Goal: Information Seeking & Learning: Compare options

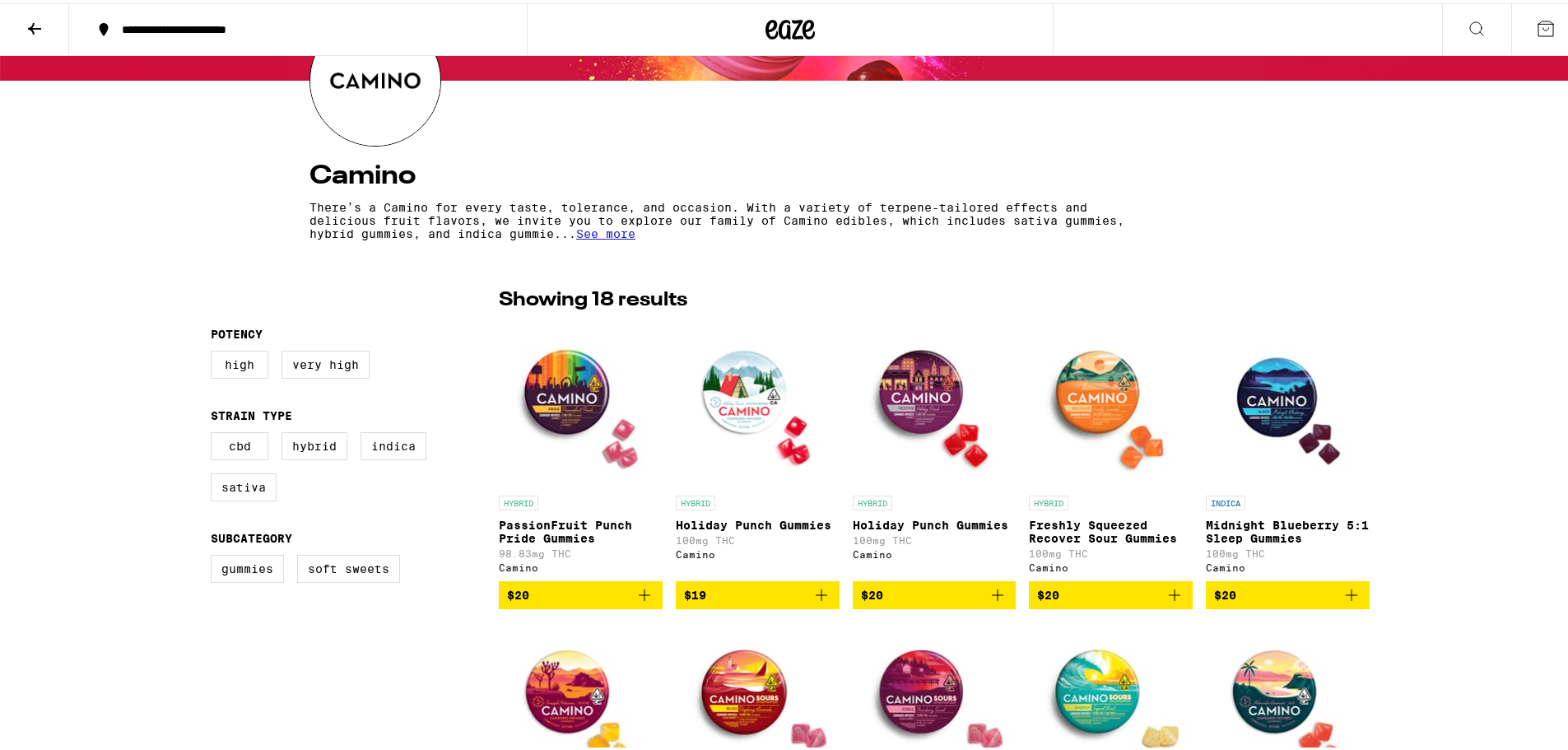
scroll to position [165, 0]
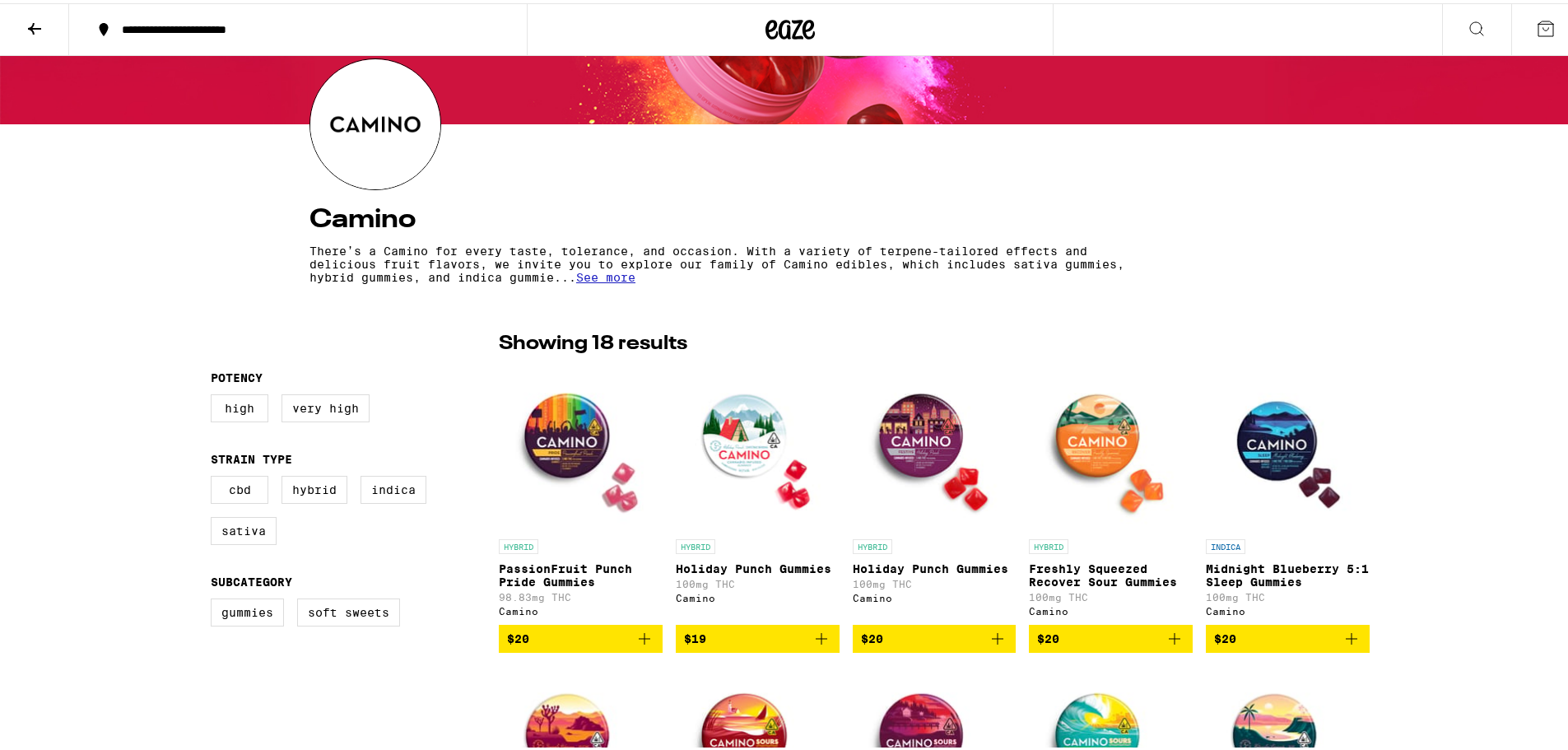
click at [41, 21] on icon at bounding box center [34, 26] width 20 height 20
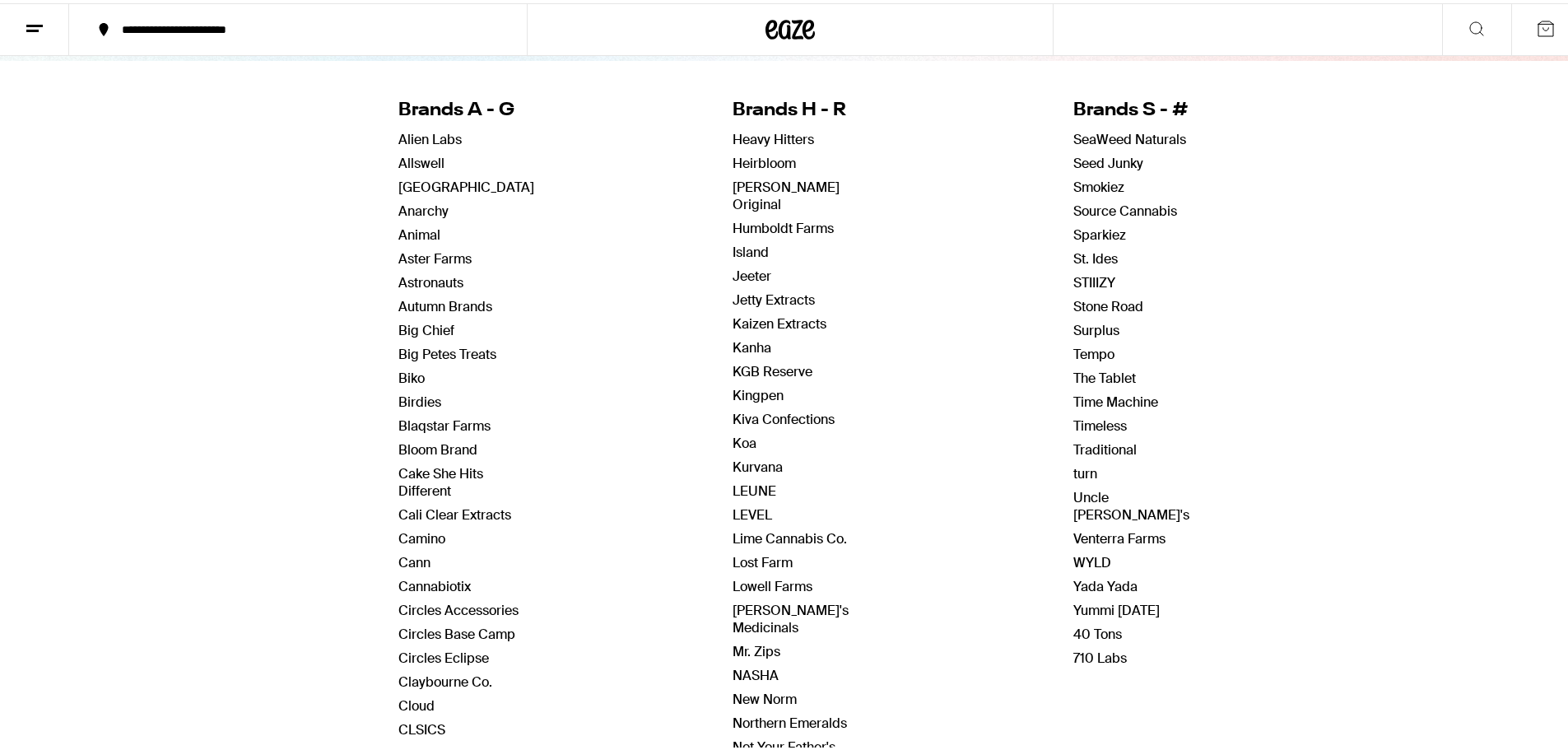
scroll to position [165, 0]
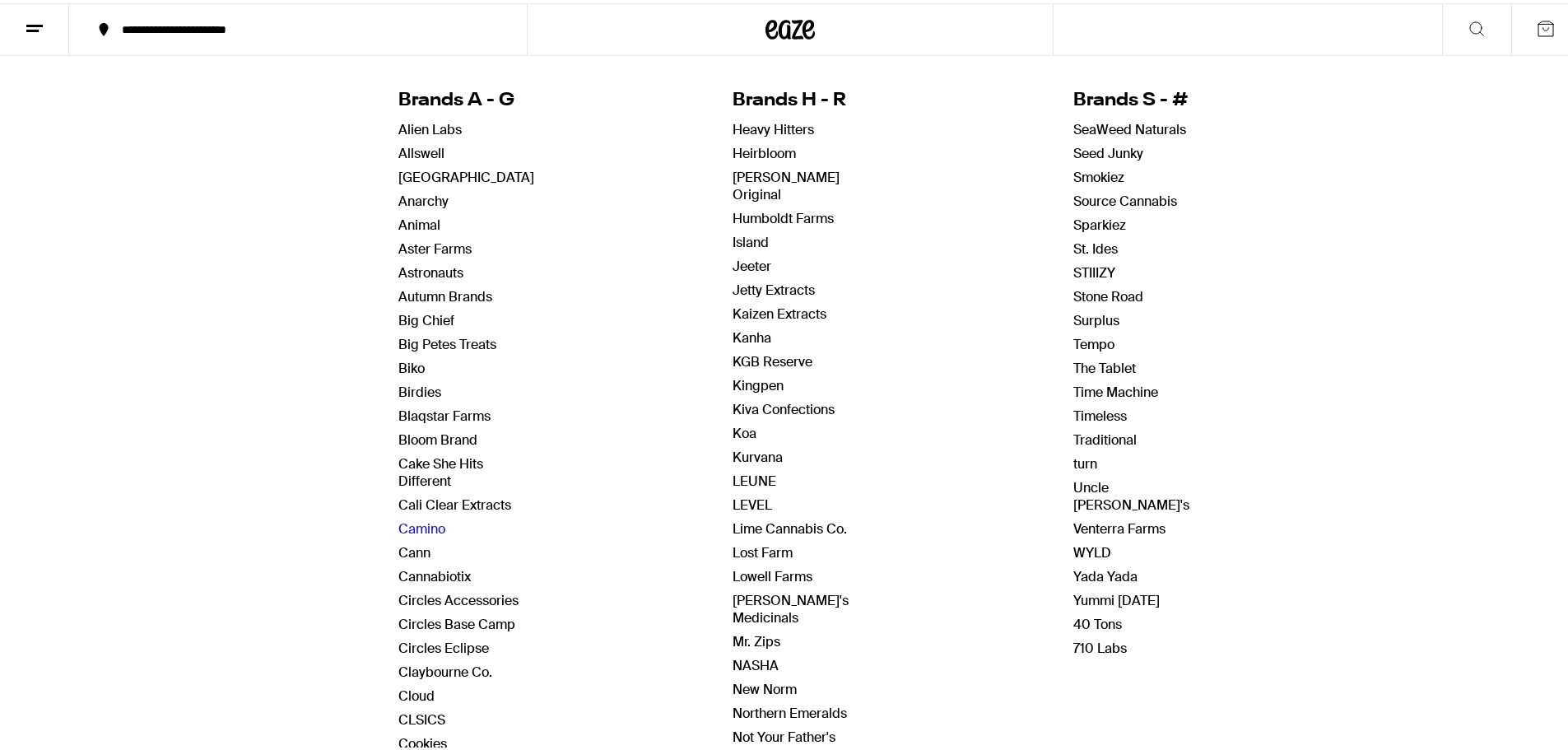
click at [415, 520] on link "Camino" at bounding box center [422, 526] width 47 height 17
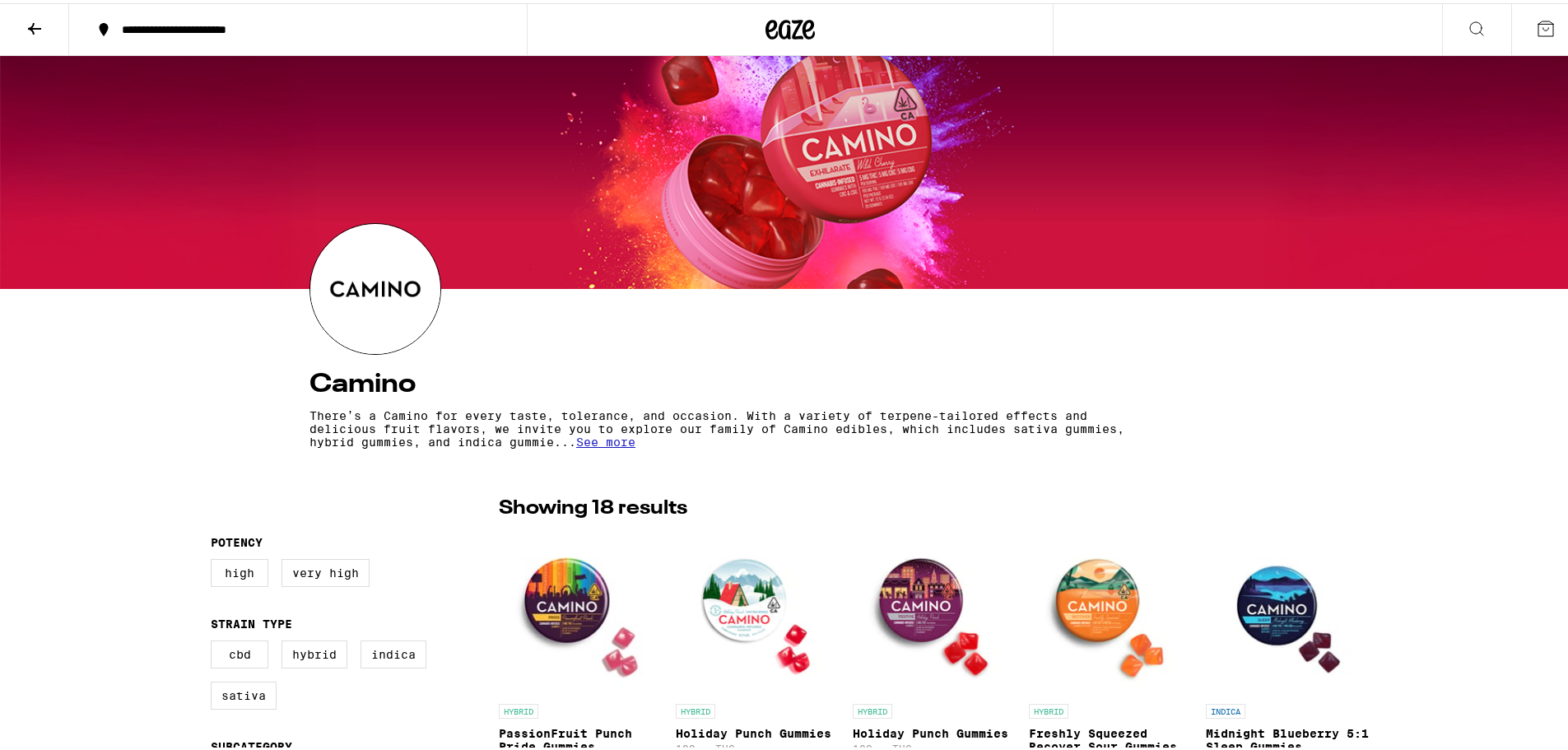
click at [41, 26] on icon at bounding box center [35, 26] width 13 height 11
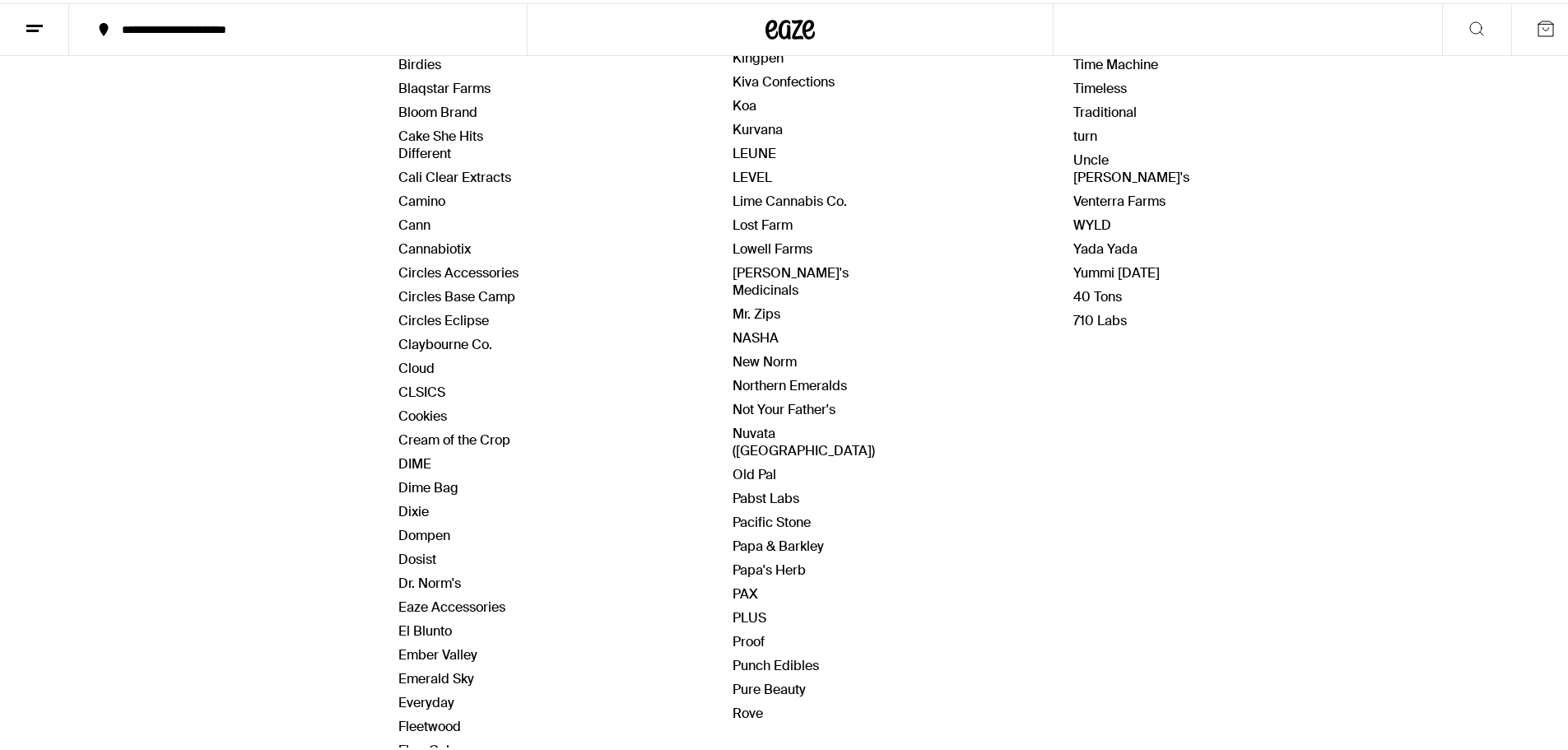
scroll to position [494, 0]
click at [758, 211] on link "Lost Farm" at bounding box center [762, 220] width 60 height 17
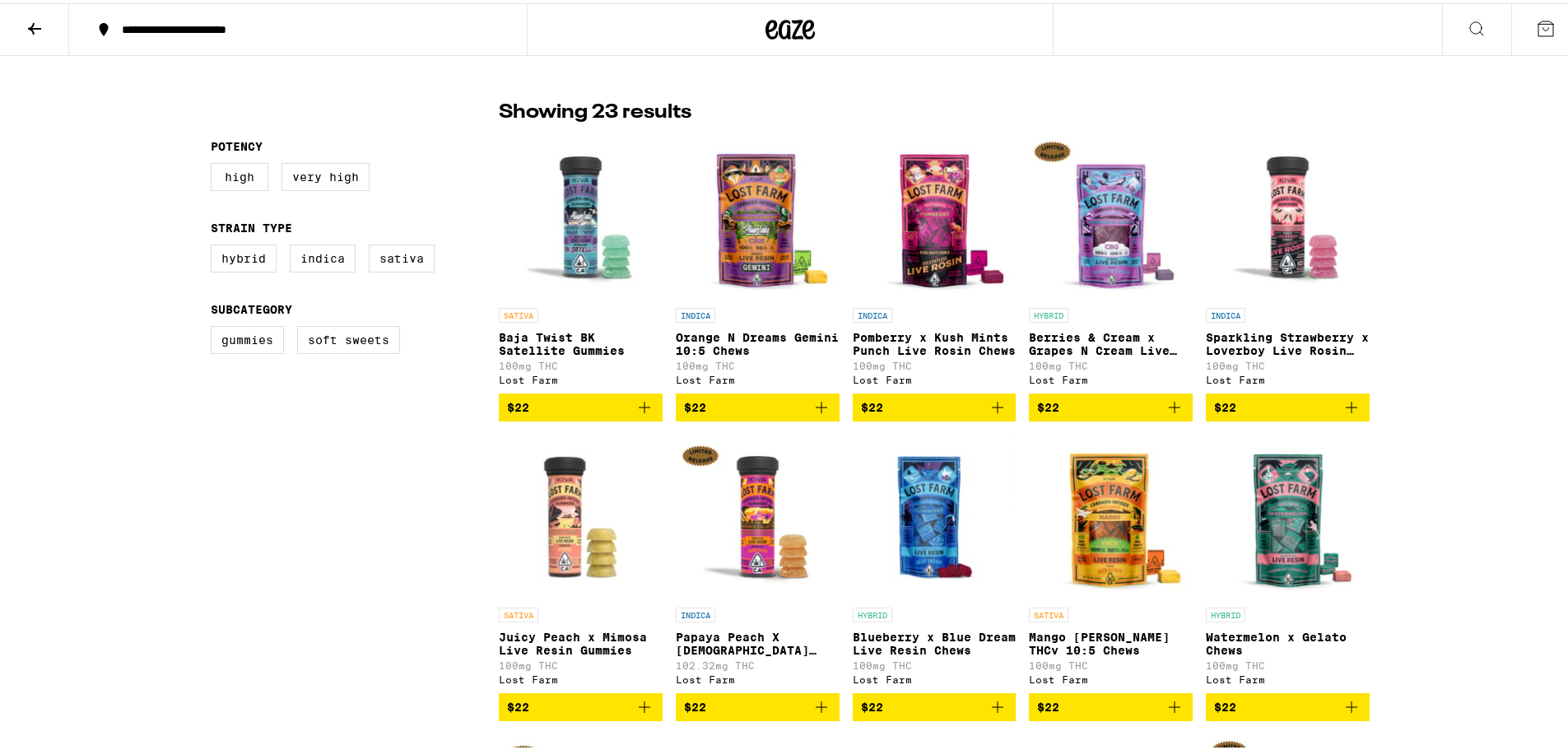
scroll to position [330, 0]
